Goal: Information Seeking & Learning: Learn about a topic

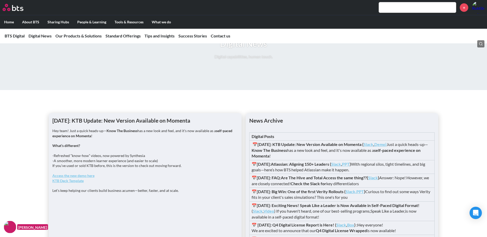
scroll to position [360, 0]
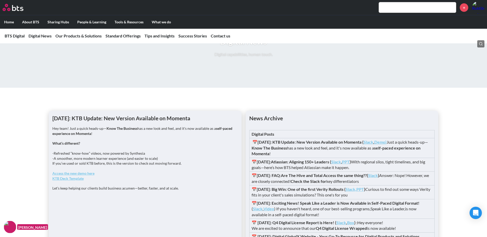
click at [75, 181] on strong "KTB Deck Template" at bounding box center [67, 178] width 31 height 4
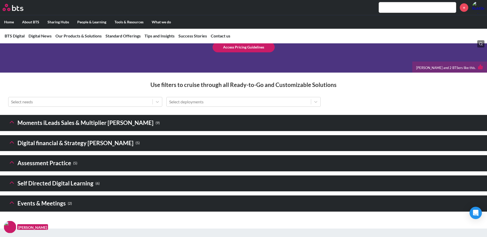
scroll to position [668, 0]
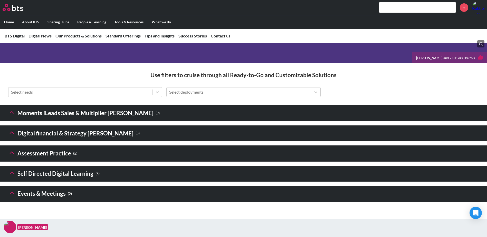
click at [12, 177] on icon at bounding box center [11, 173] width 7 height 7
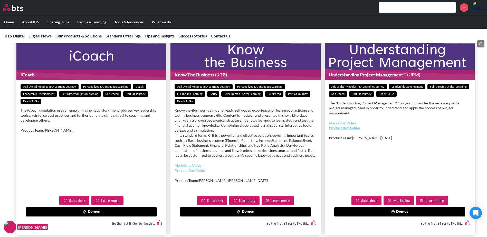
scroll to position [1002, 0]
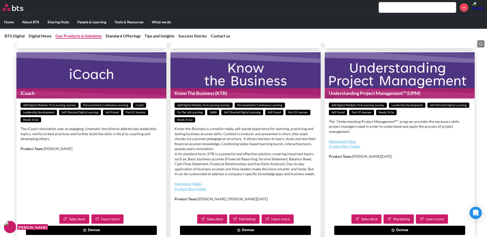
click at [90, 38] on link "Our Products & Solutions" at bounding box center [78, 35] width 46 height 5
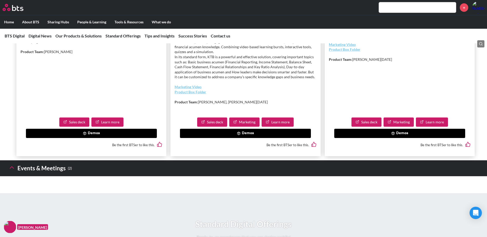
scroll to position [1100, 0]
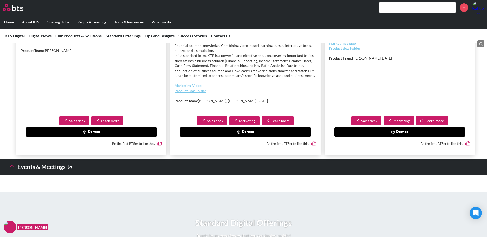
click at [240, 137] on button "Demos" at bounding box center [245, 132] width 131 height 9
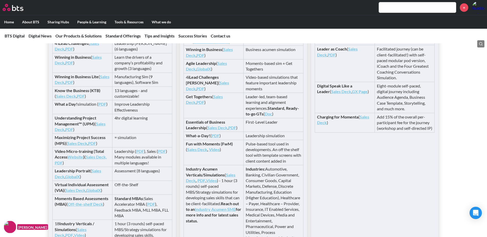
scroll to position [1305, 0]
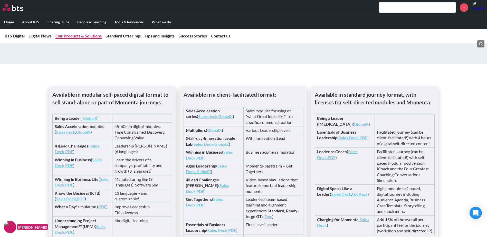
click at [79, 35] on link "Our Products & Solutions" at bounding box center [78, 35] width 46 height 5
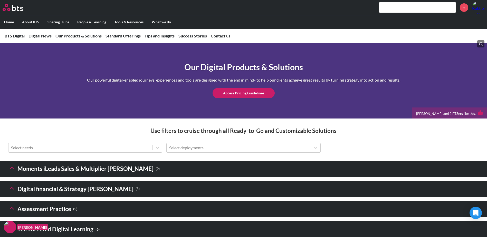
scroll to position [689, 0]
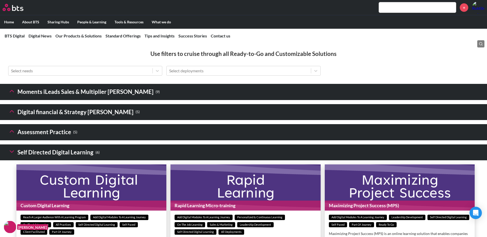
click at [11, 115] on icon at bounding box center [11, 111] width 7 height 7
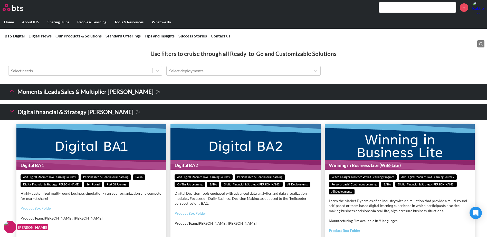
click at [11, 115] on icon at bounding box center [11, 111] width 7 height 7
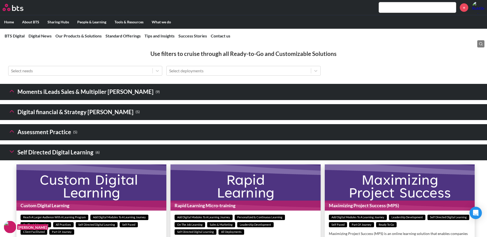
click at [8, 95] on icon at bounding box center [11, 91] width 7 height 7
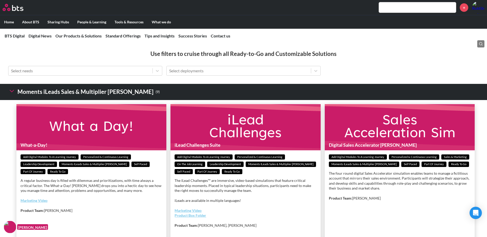
click at [12, 92] on polyline at bounding box center [12, 91] width 4 height 2
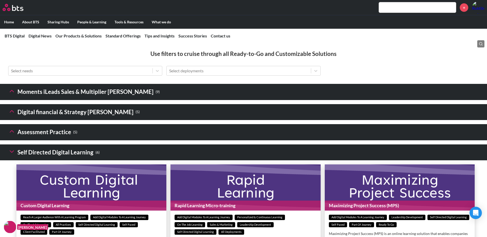
click at [13, 135] on icon at bounding box center [11, 131] width 7 height 7
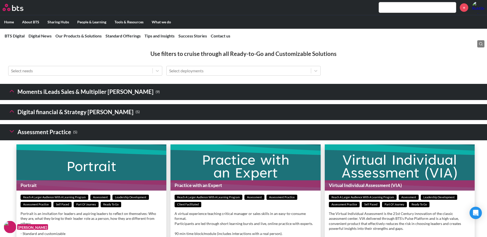
click at [13, 133] on polyline at bounding box center [12, 132] width 4 height 2
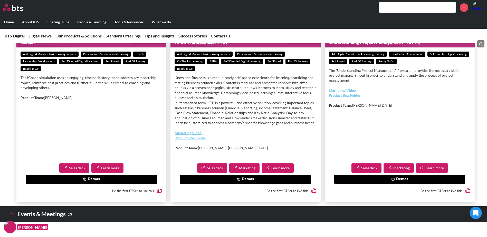
scroll to position [1074, 0]
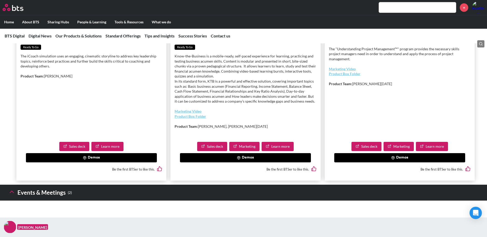
click at [250, 163] on button "Demos" at bounding box center [245, 157] width 131 height 9
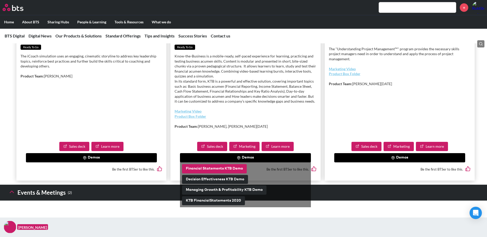
click at [230, 174] on button "Financial Statements KTB Demo" at bounding box center [214, 168] width 65 height 9
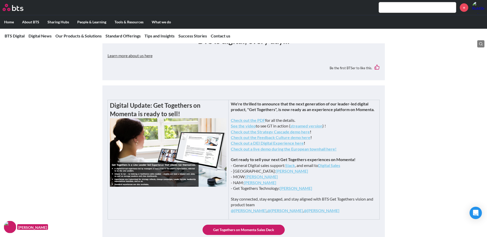
scroll to position [153, 0]
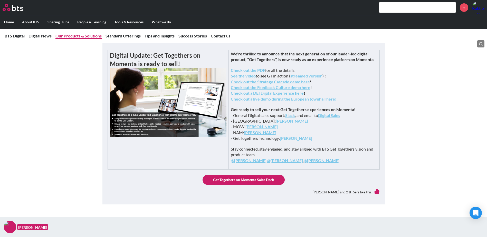
click at [74, 35] on link "Our Products & Solutions" at bounding box center [78, 35] width 46 height 5
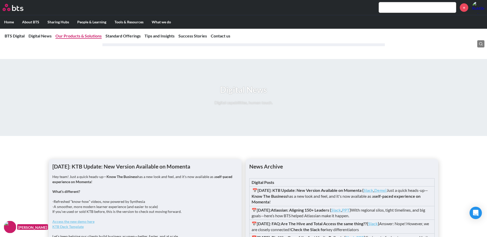
click at [79, 33] on link "Our Products & Solutions" at bounding box center [78, 35] width 46 height 5
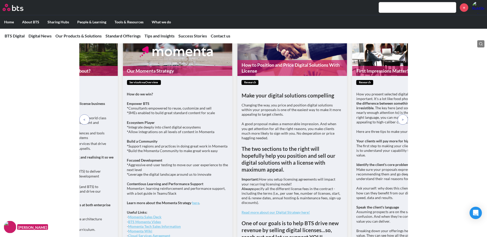
scroll to position [1614, 0]
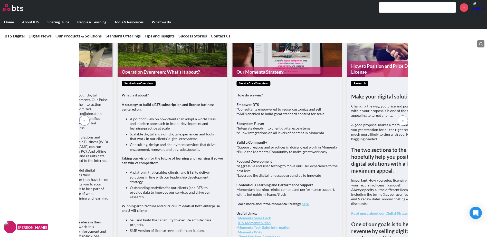
click at [415, 152] on div "BTS Digital Platforms solutionOverview Pulse™ is our proprietary platform suppo…" at bounding box center [244, 173] width 360 height 306
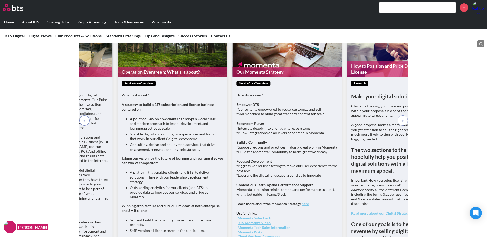
click at [402, 124] on span at bounding box center [403, 121] width 2 height 6
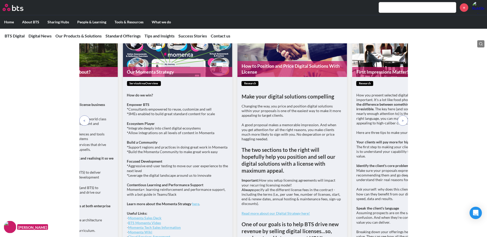
click at [402, 124] on span at bounding box center [403, 121] width 2 height 6
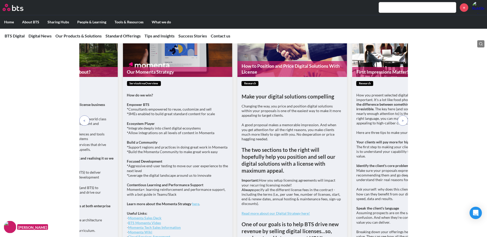
click at [405, 126] on p at bounding box center [403, 121] width 10 height 10
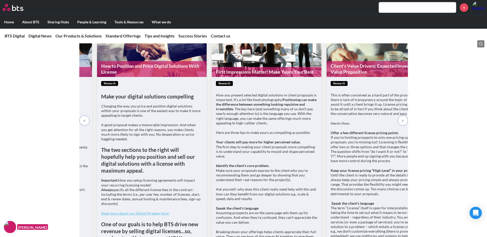
click at [405, 126] on p at bounding box center [403, 121] width 10 height 10
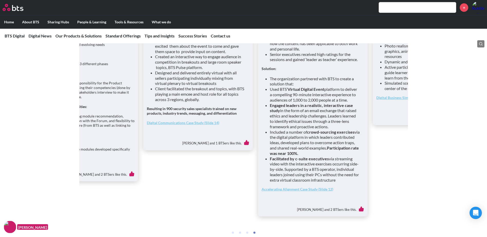
scroll to position [2061, 0]
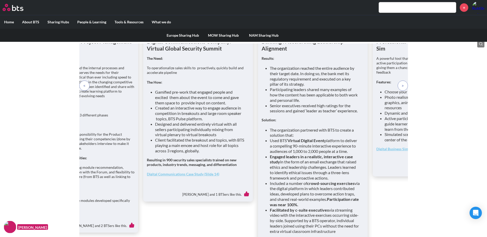
click at [75, 33] on div "Europe Sharing Hub MOW Sharing Hub NAM Sharing Hub" at bounding box center [243, 35] width 487 height 13
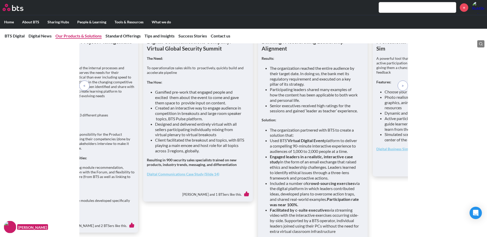
click at [75, 34] on link "Our Products & Solutions" at bounding box center [78, 35] width 46 height 5
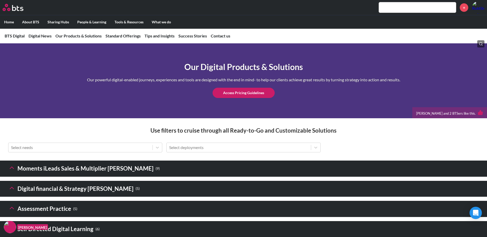
scroll to position [741, 0]
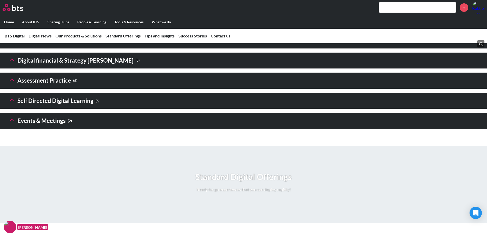
click at [12, 104] on icon at bounding box center [11, 100] width 7 height 7
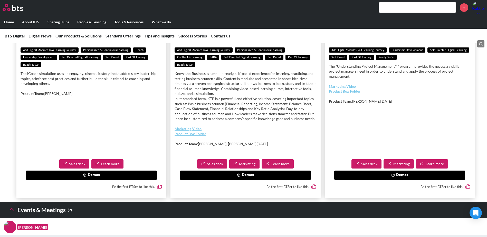
scroll to position [1075, 0]
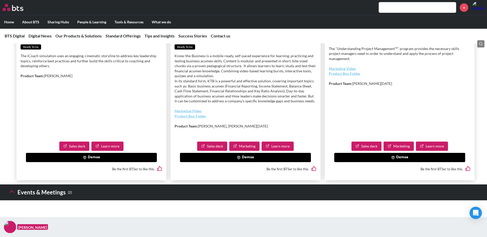
click at [250, 162] on button "Demos" at bounding box center [245, 157] width 131 height 9
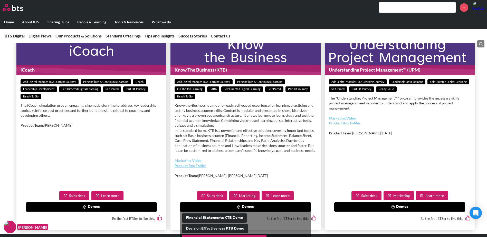
scroll to position [1023, 0]
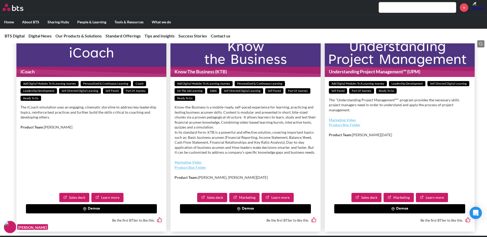
click at [248, 68] on figure "Know The Business (KTB)" at bounding box center [246, 54] width 150 height 46
click at [237, 77] on figure "Know The Business (KTB)" at bounding box center [246, 54] width 150 height 46
click at [282, 155] on p "Know-the-Business is a mobile-ready, self-paced experience for learning, practi…" at bounding box center [246, 130] width 142 height 50
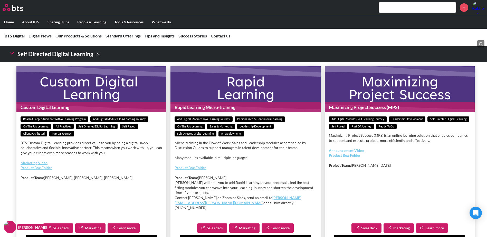
scroll to position [741, 0]
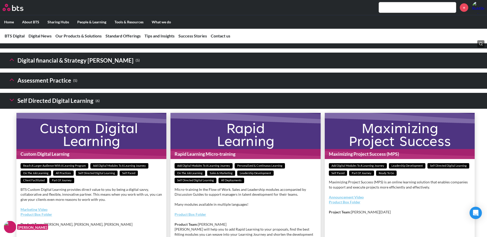
click at [73, 66] on h3 "Digital financial & Strategy Sims ( 5 )" at bounding box center [74, 60] width 132 height 11
click at [11, 63] on icon at bounding box center [11, 59] width 7 height 7
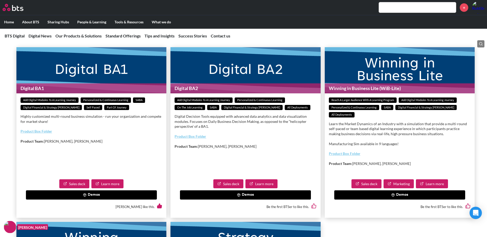
scroll to position [715, 0]
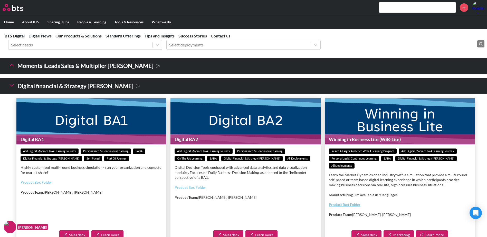
click at [14, 89] on icon at bounding box center [11, 85] width 7 height 7
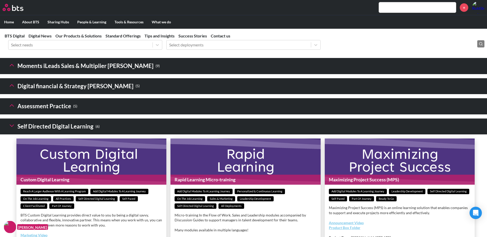
click at [12, 69] on icon at bounding box center [11, 65] width 7 height 7
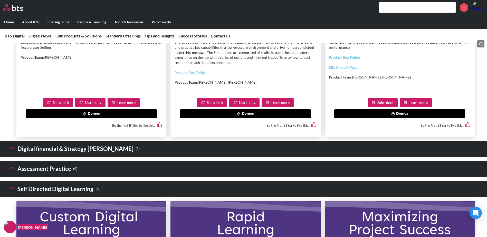
scroll to position [1177, 0]
